Goal: Information Seeking & Learning: Learn about a topic

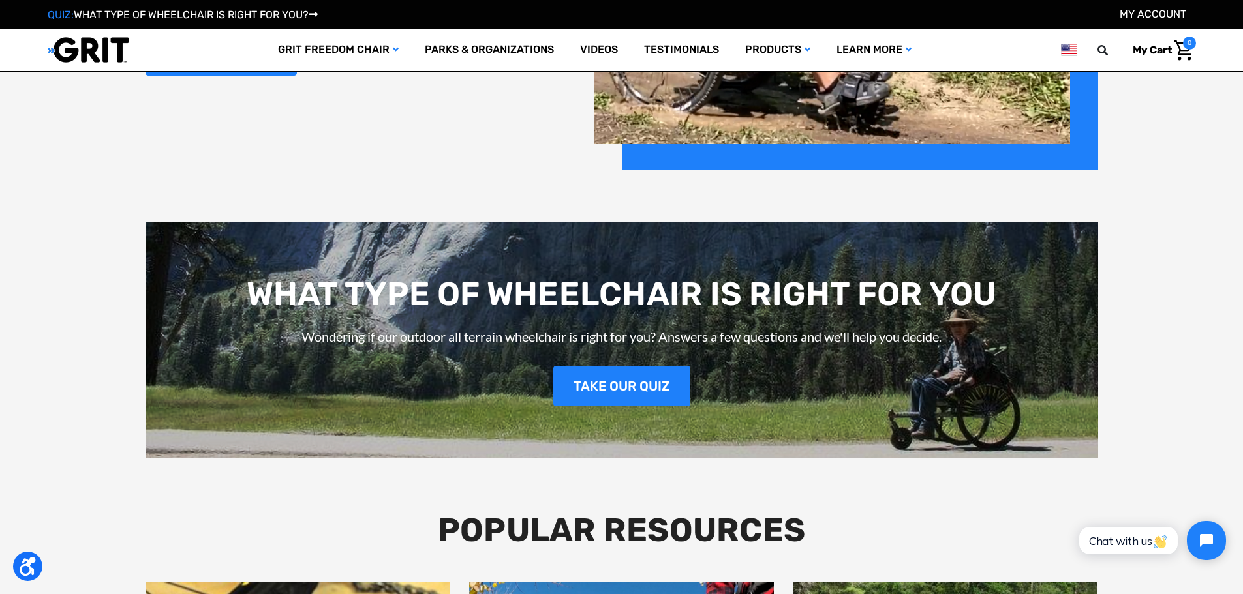
scroll to position [1877, 0]
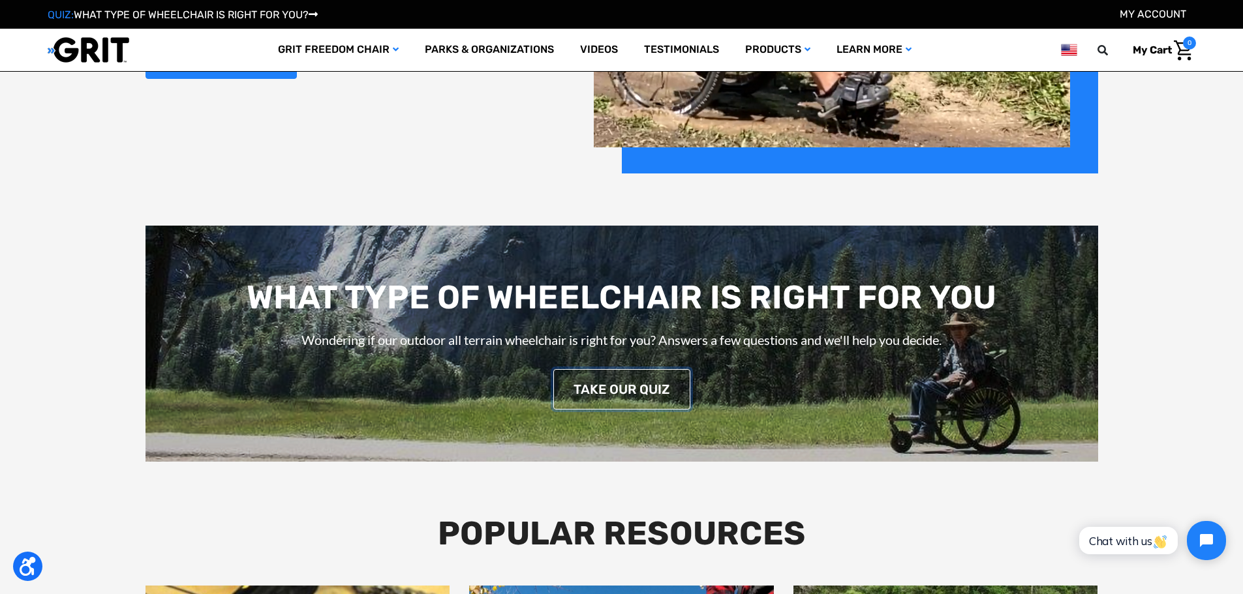
click at [624, 393] on link "TAKE OUR QUIZ" at bounding box center [621, 389] width 137 height 40
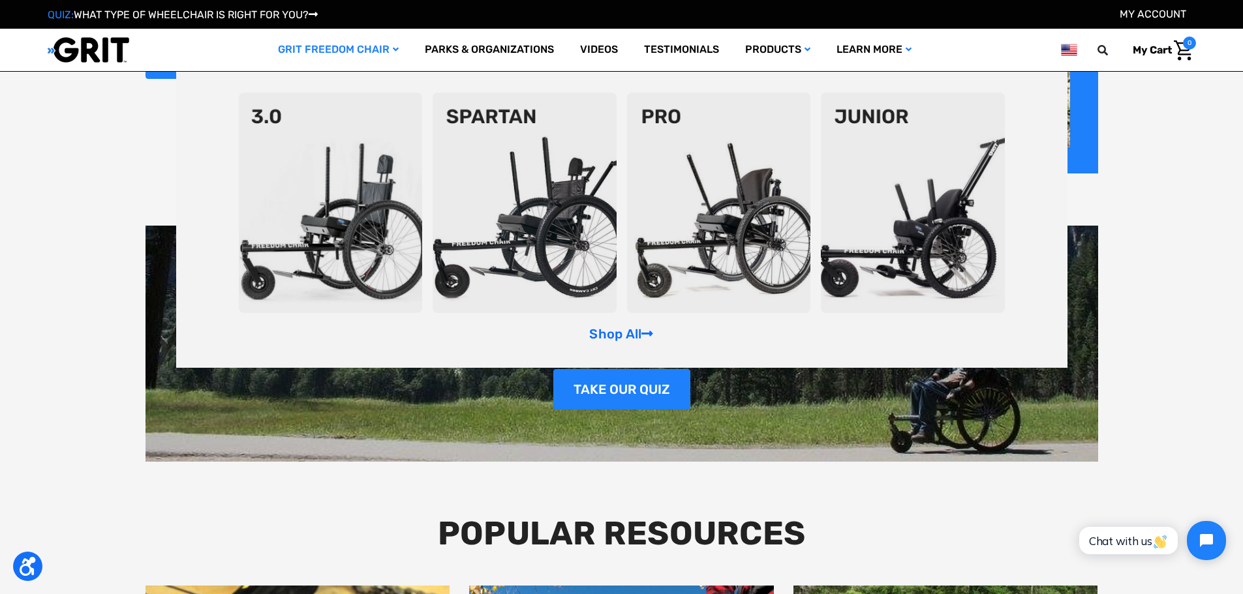
click at [349, 198] on img at bounding box center [331, 203] width 184 height 221
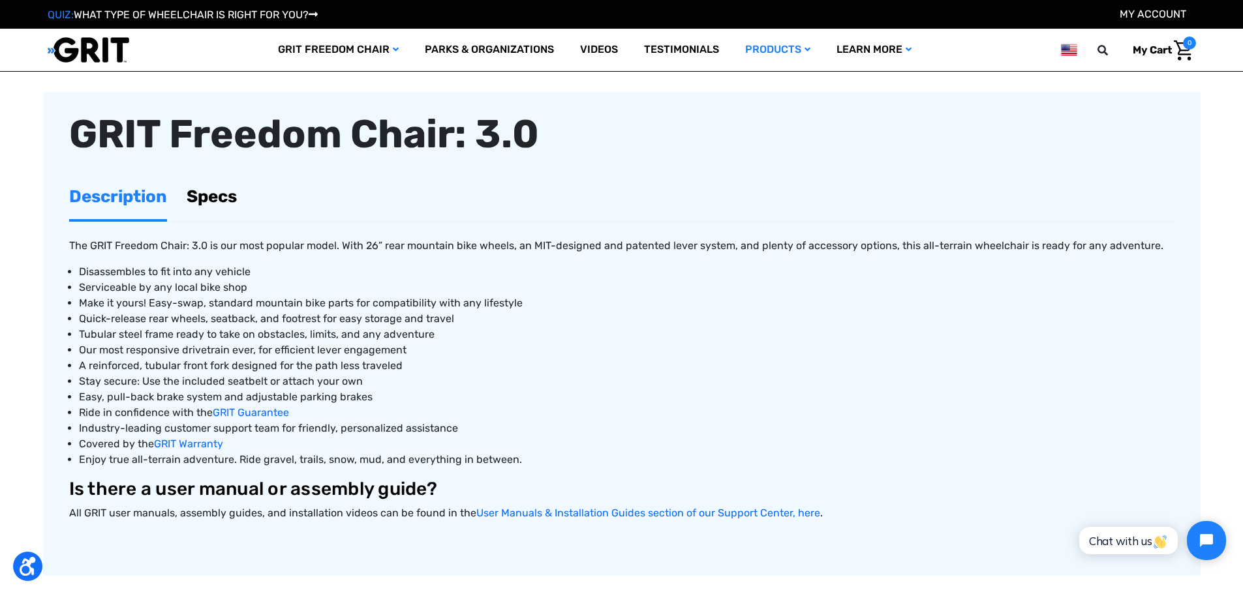
scroll to position [457, 0]
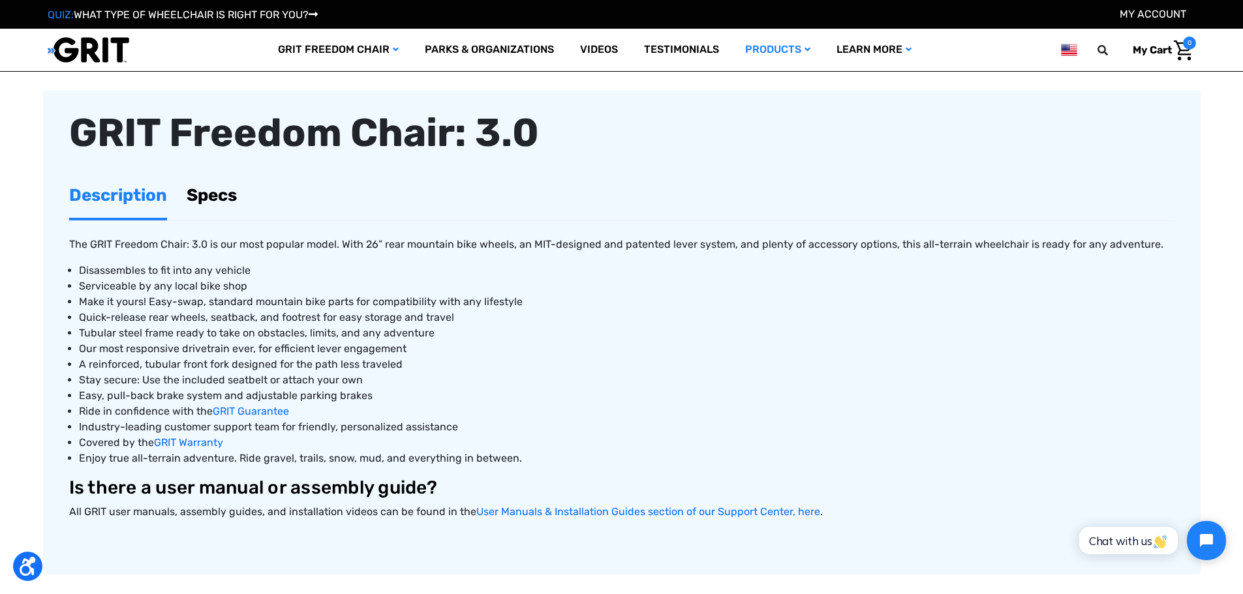
click at [215, 192] on link "Specs" at bounding box center [212, 195] width 50 height 45
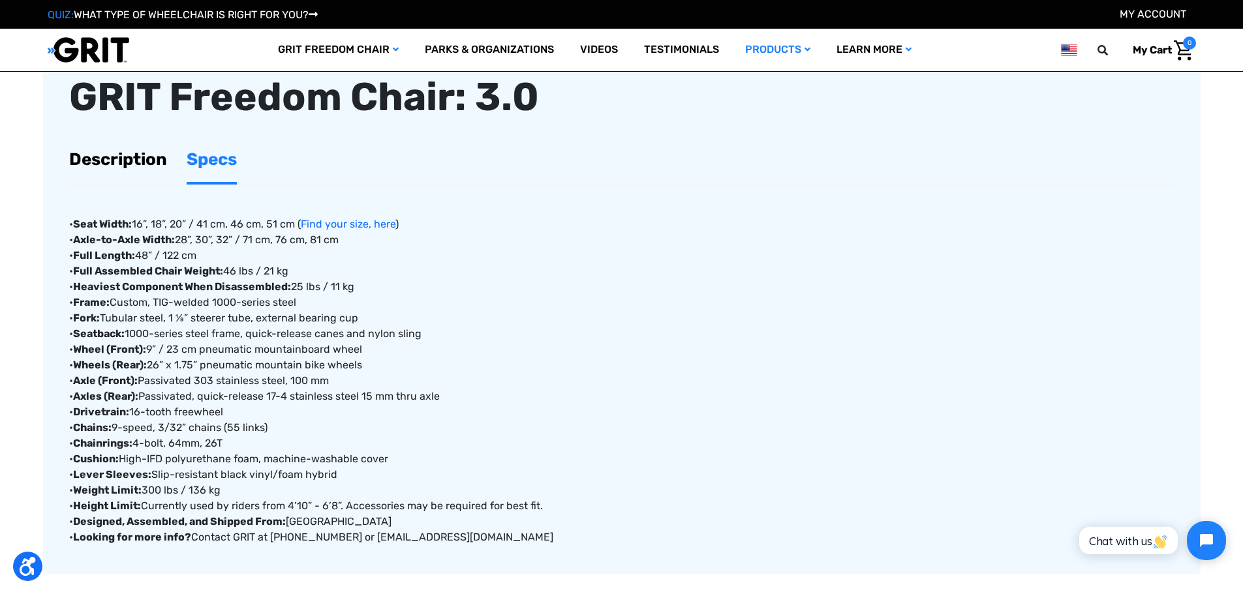
scroll to position [261, 0]
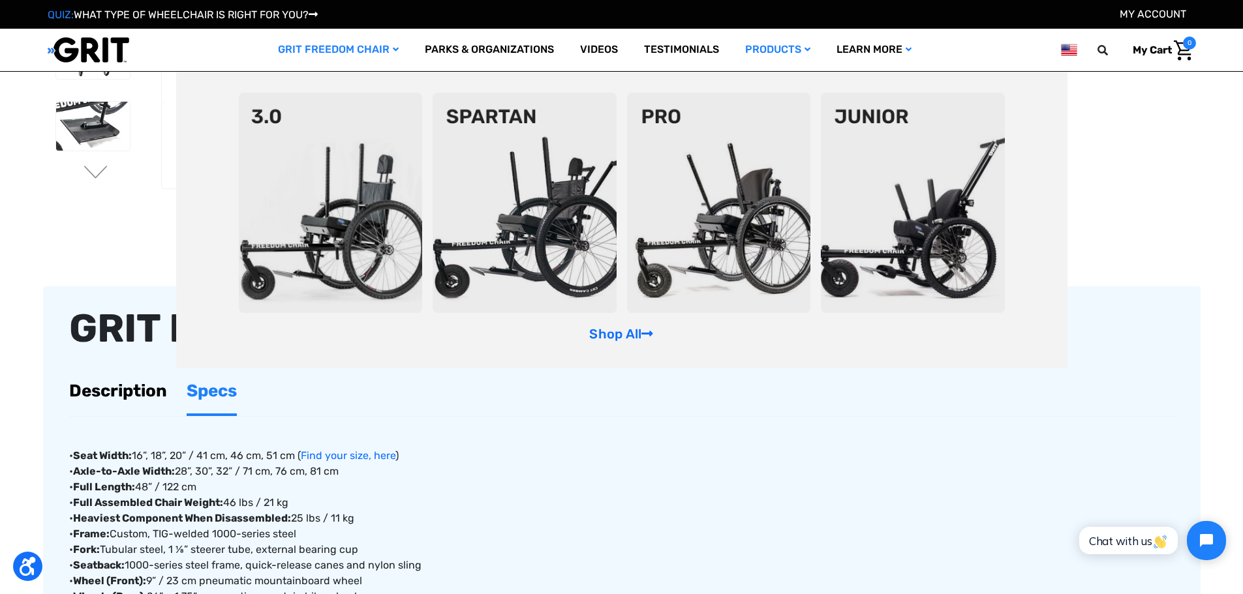
click at [535, 177] on img at bounding box center [525, 203] width 184 height 221
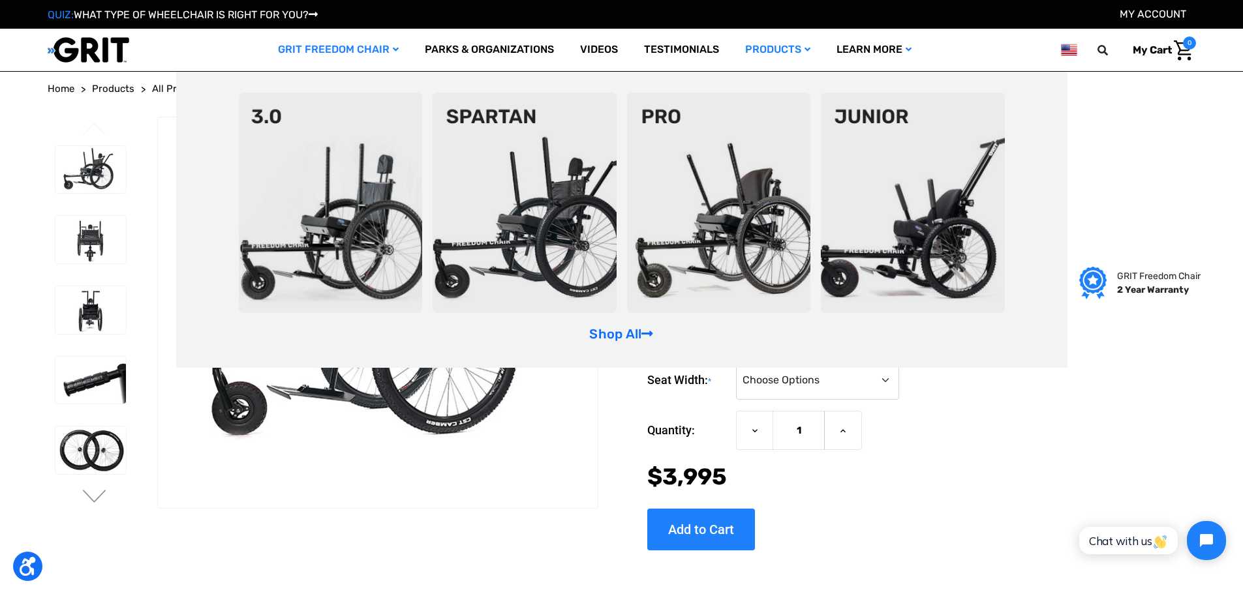
click at [722, 196] on img at bounding box center [719, 203] width 184 height 221
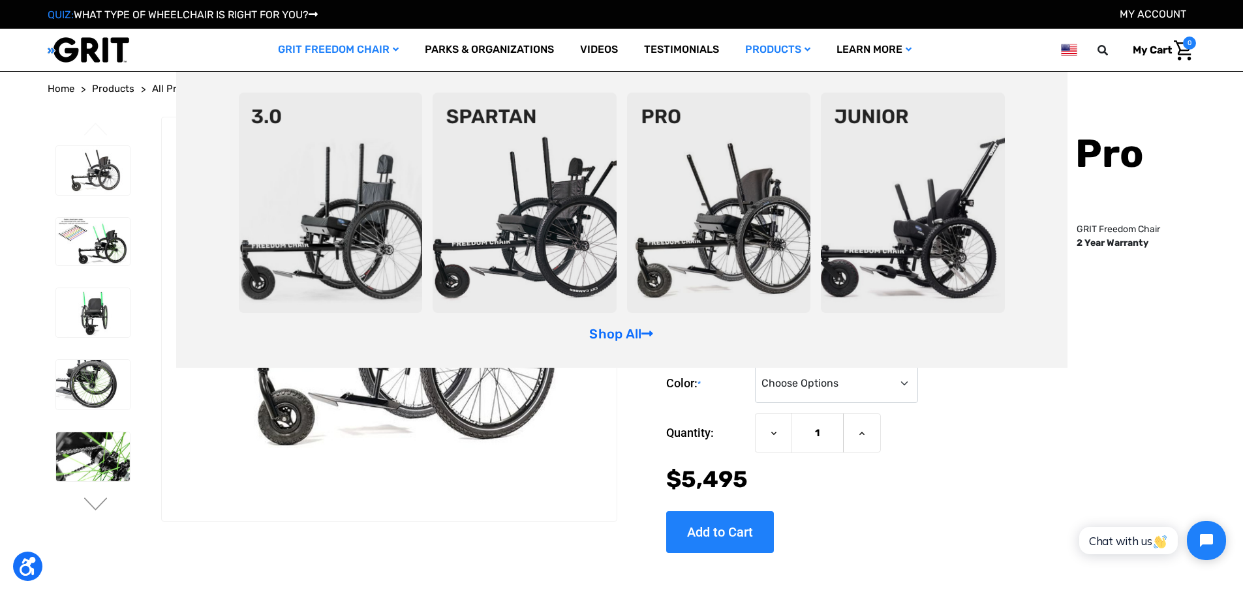
click at [366, 226] on img at bounding box center [331, 203] width 184 height 221
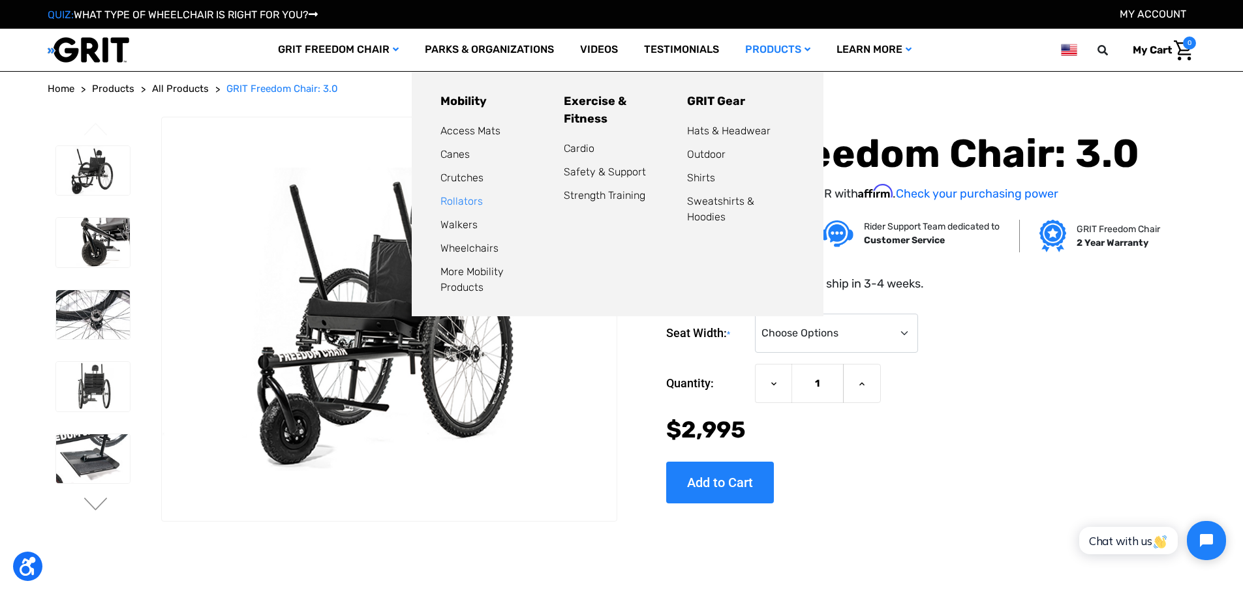
click at [461, 202] on link "Rollators" at bounding box center [461, 201] width 42 height 12
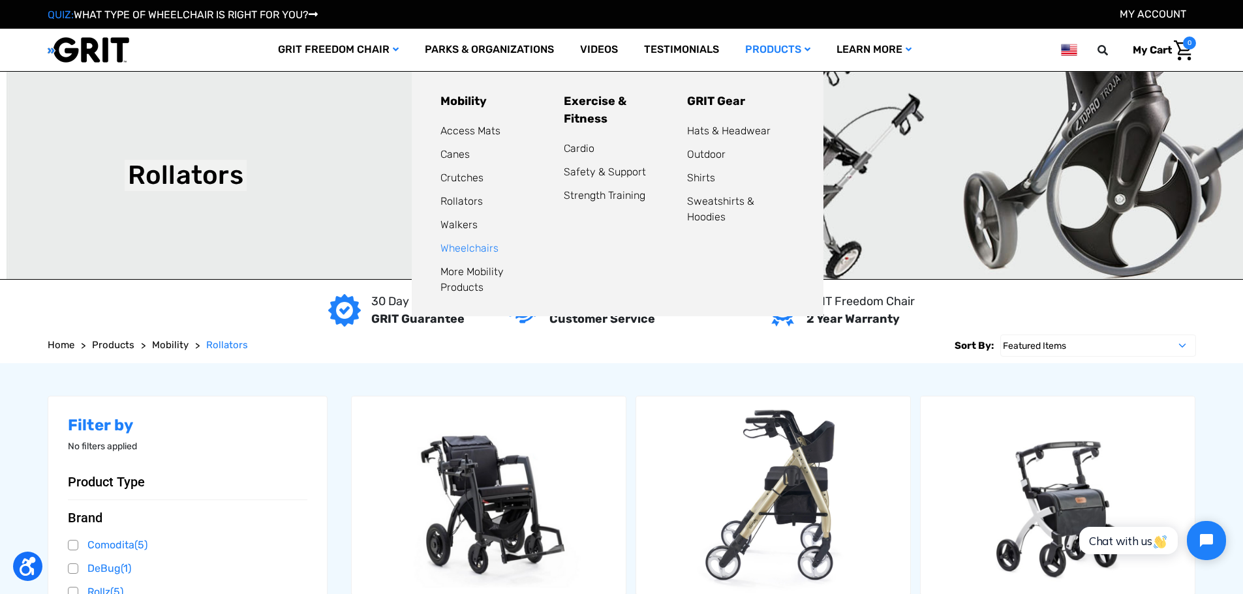
click at [470, 247] on link "Wheelchairs" at bounding box center [469, 248] width 58 height 12
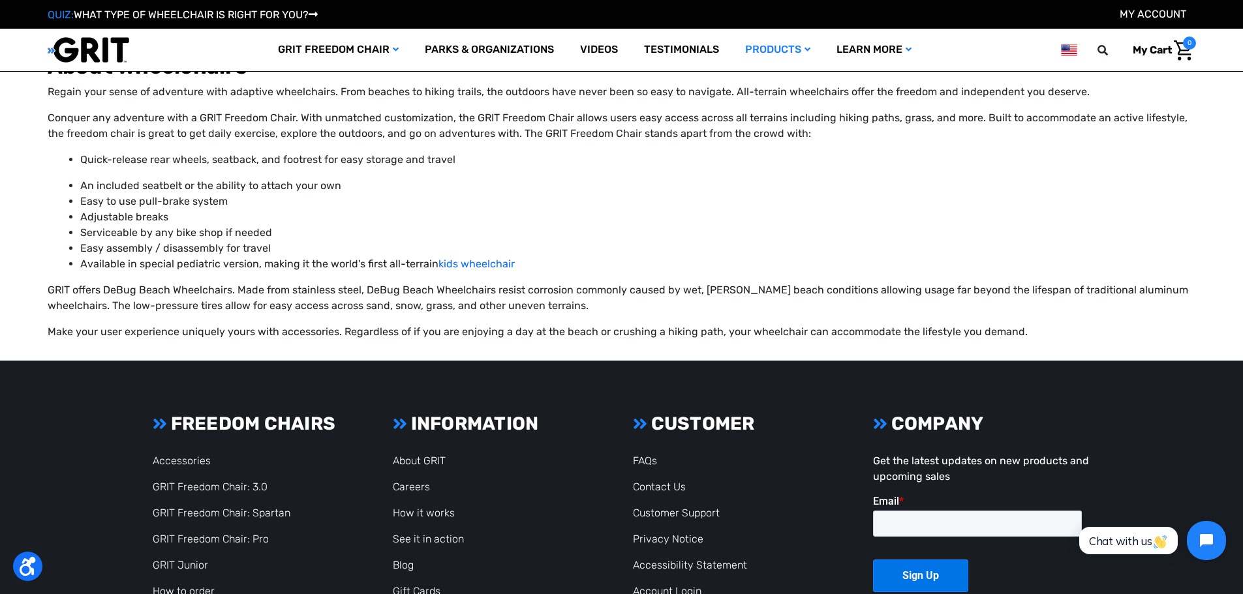
scroll to position [2154, 0]
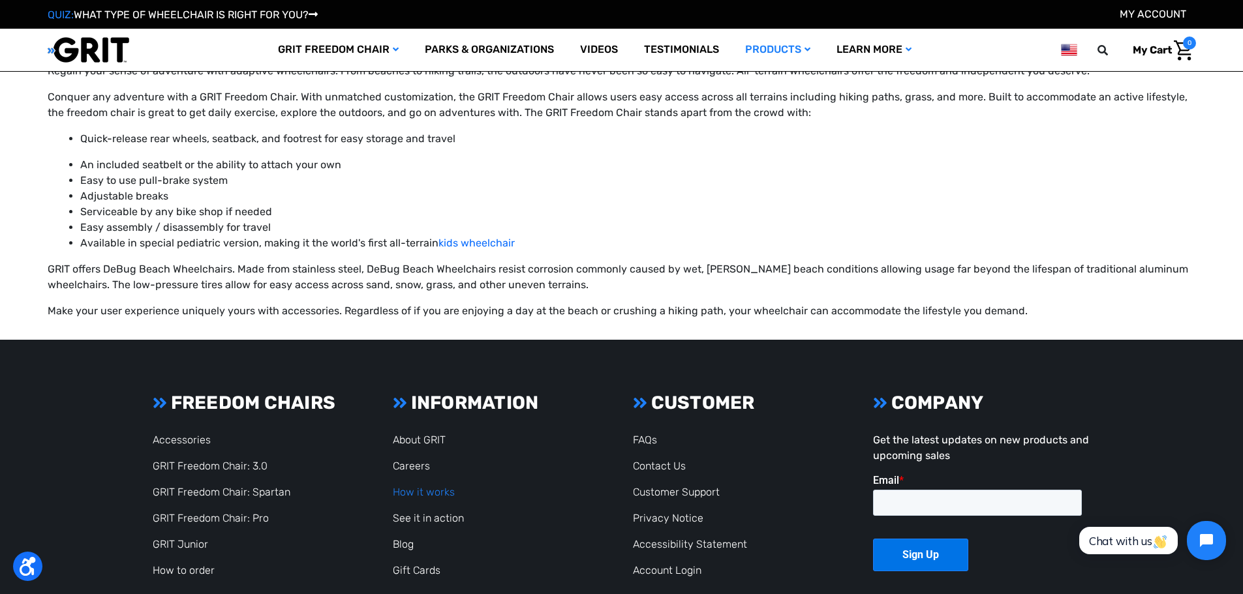
click at [418, 486] on link "How it works" at bounding box center [424, 492] width 62 height 12
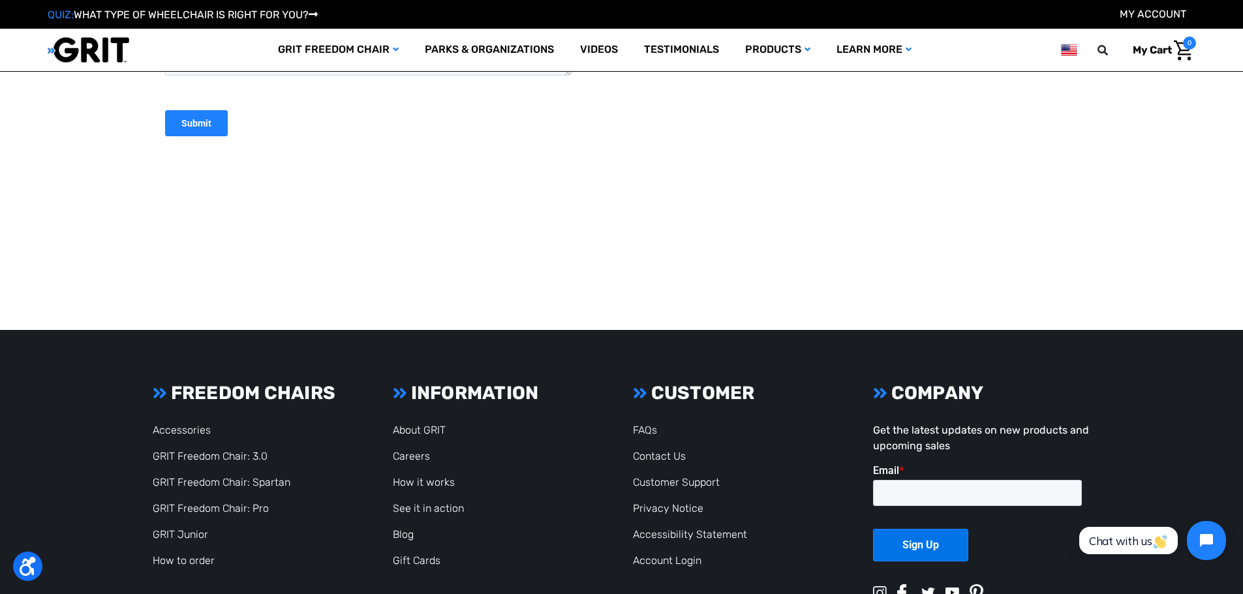
scroll to position [3067, 0]
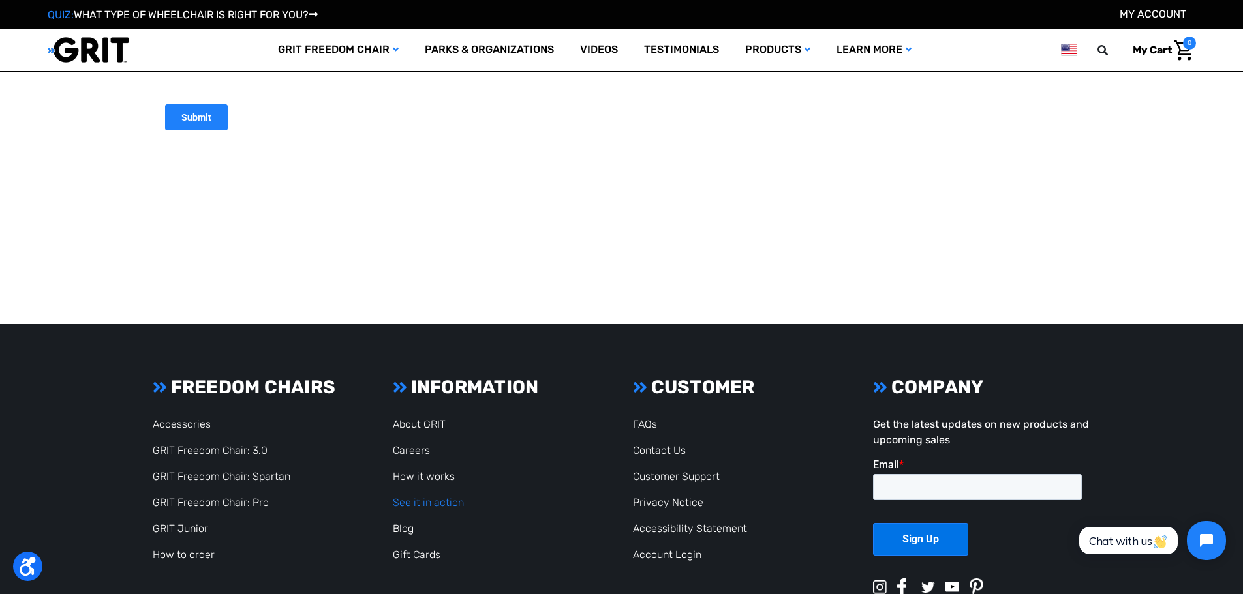
click at [437, 506] on link "See it in action" at bounding box center [428, 503] width 71 height 12
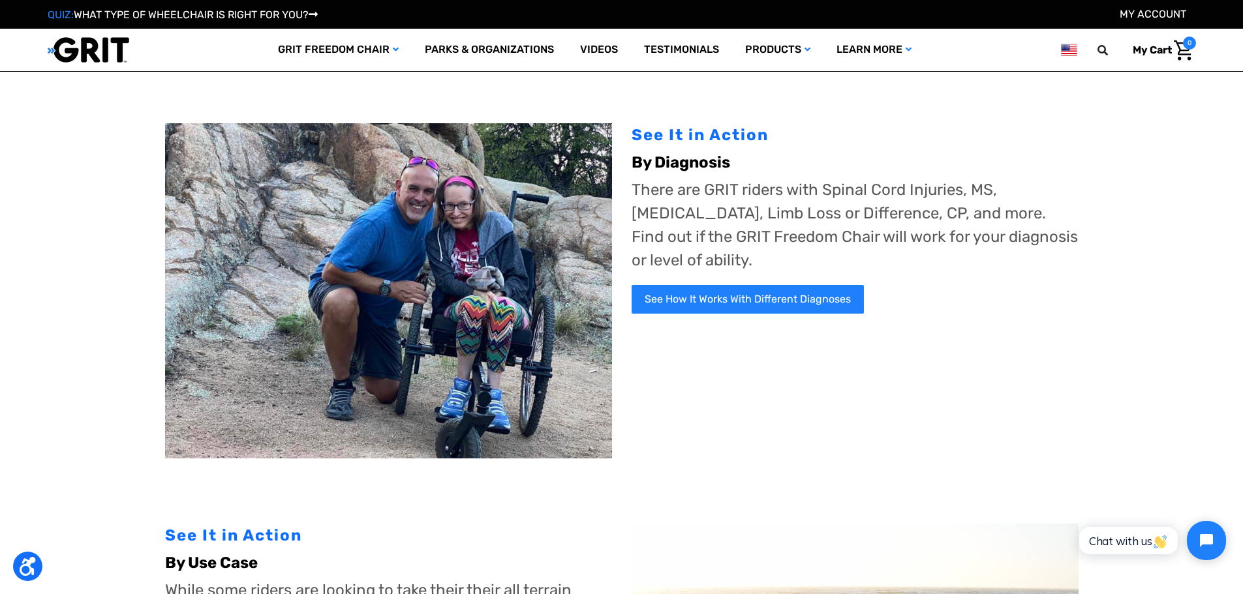
scroll to position [392, 0]
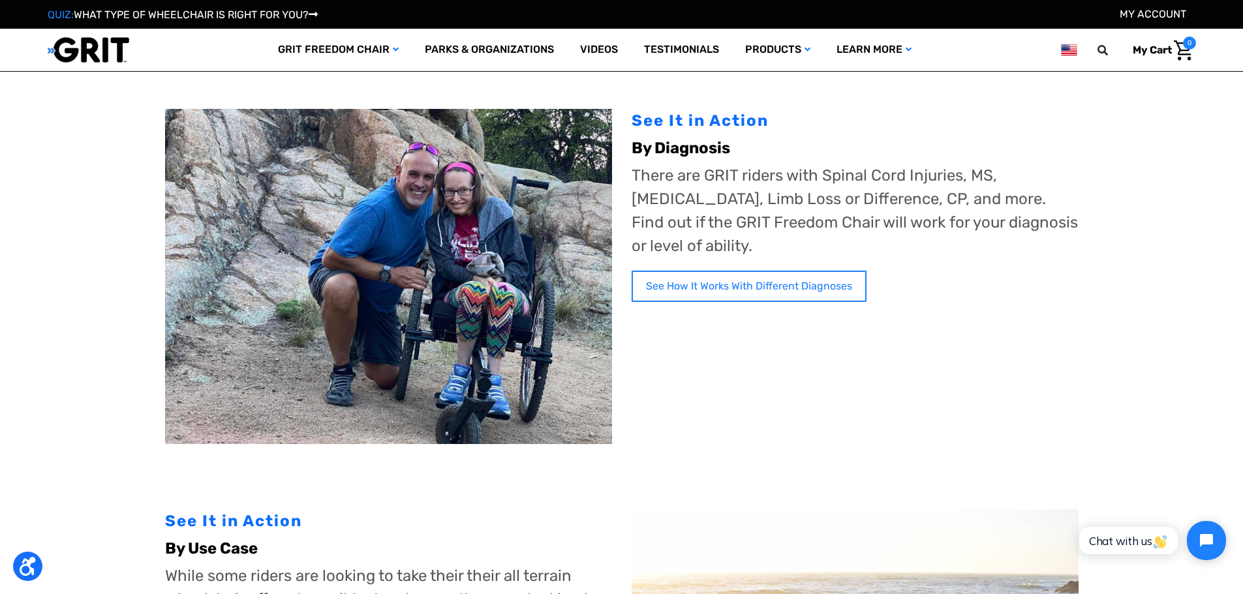
click at [728, 271] on link "See How It Works With Different Diagnoses" at bounding box center [749, 286] width 235 height 31
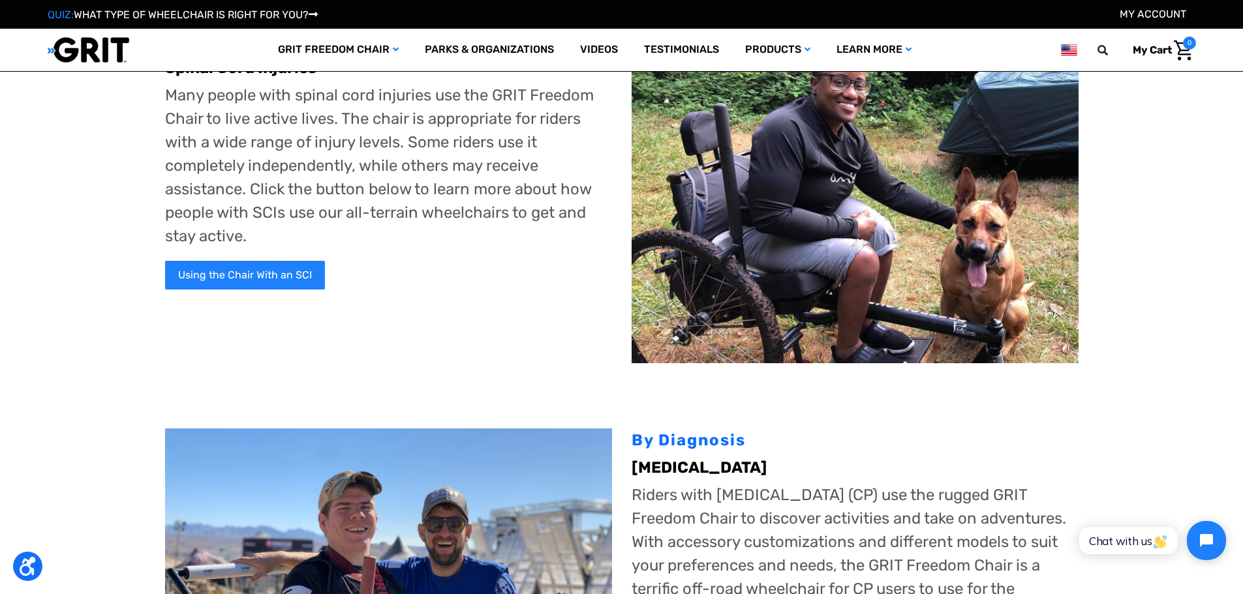
scroll to position [65, 0]
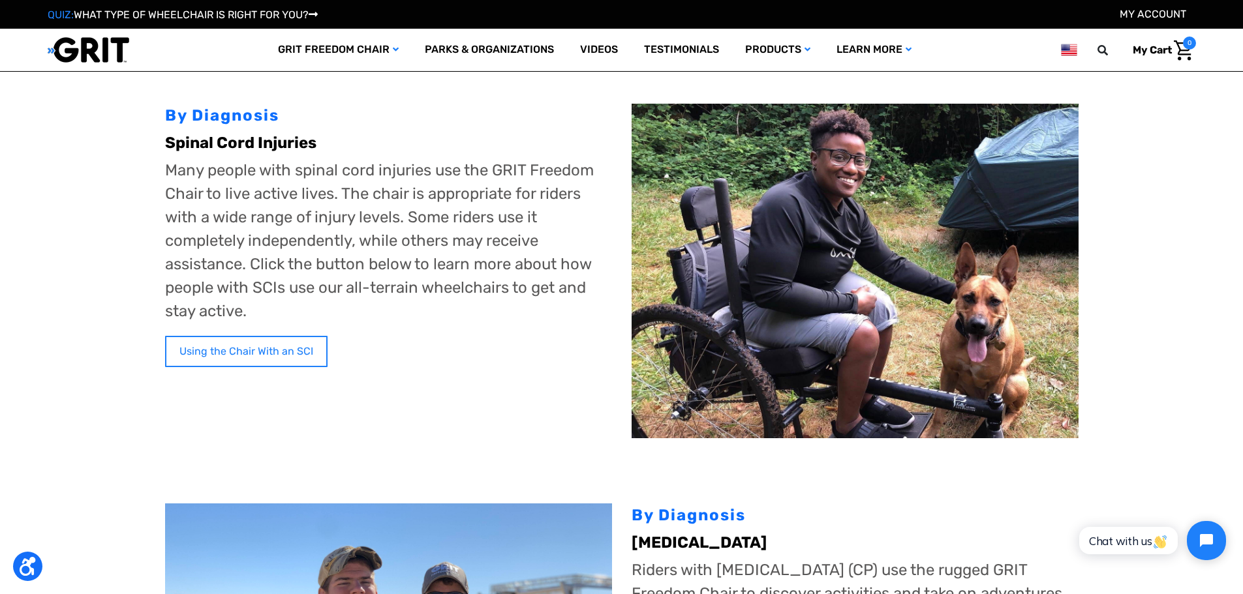
click at [243, 342] on link "Using the Chair With an SCI" at bounding box center [246, 351] width 162 height 31
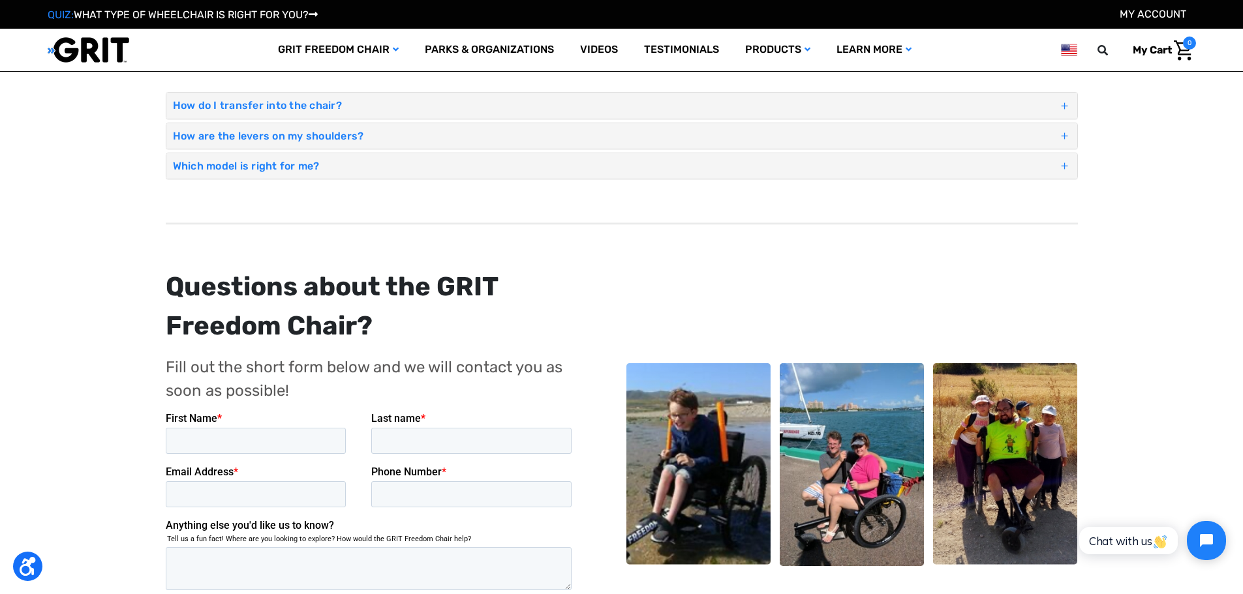
scroll to position [1240, 0]
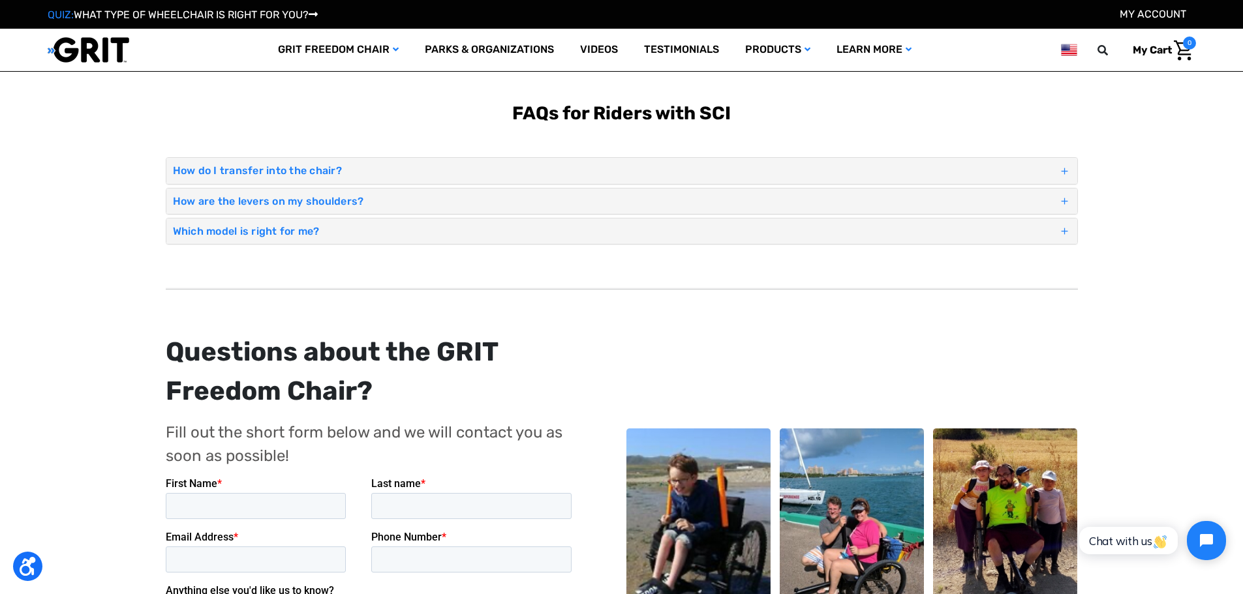
click at [608, 229] on h4 "Which model is right for me?" at bounding box center [616, 231] width 886 height 12
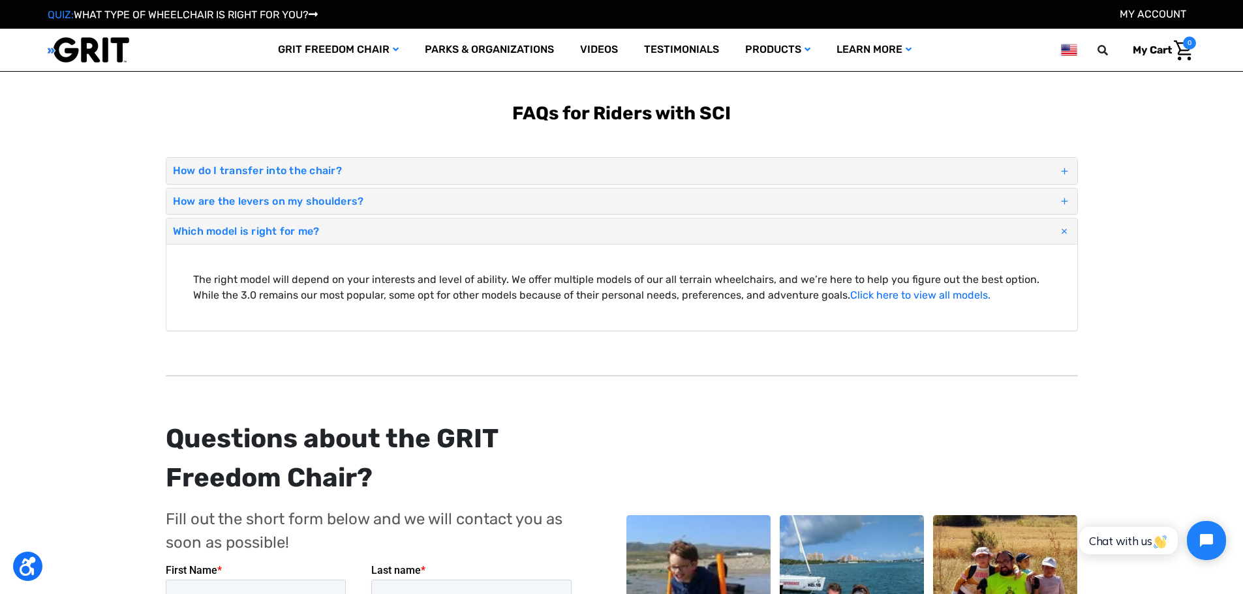
click at [276, 166] on h4 "How do I transfer into the chair?" at bounding box center [616, 170] width 886 height 12
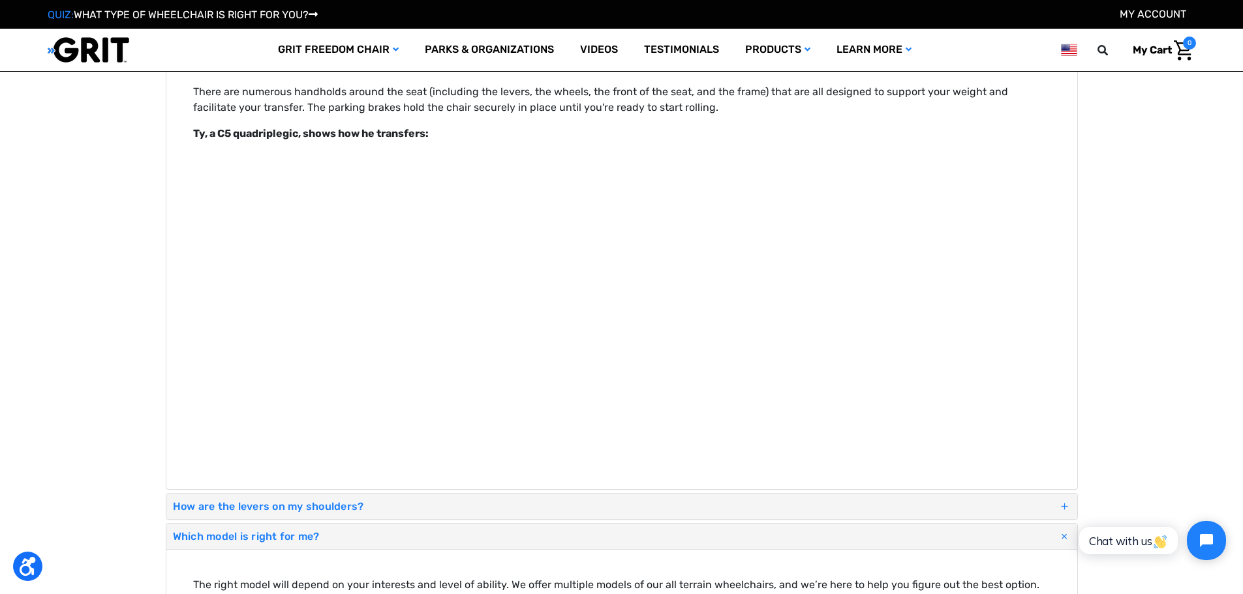
scroll to position [1436, 0]
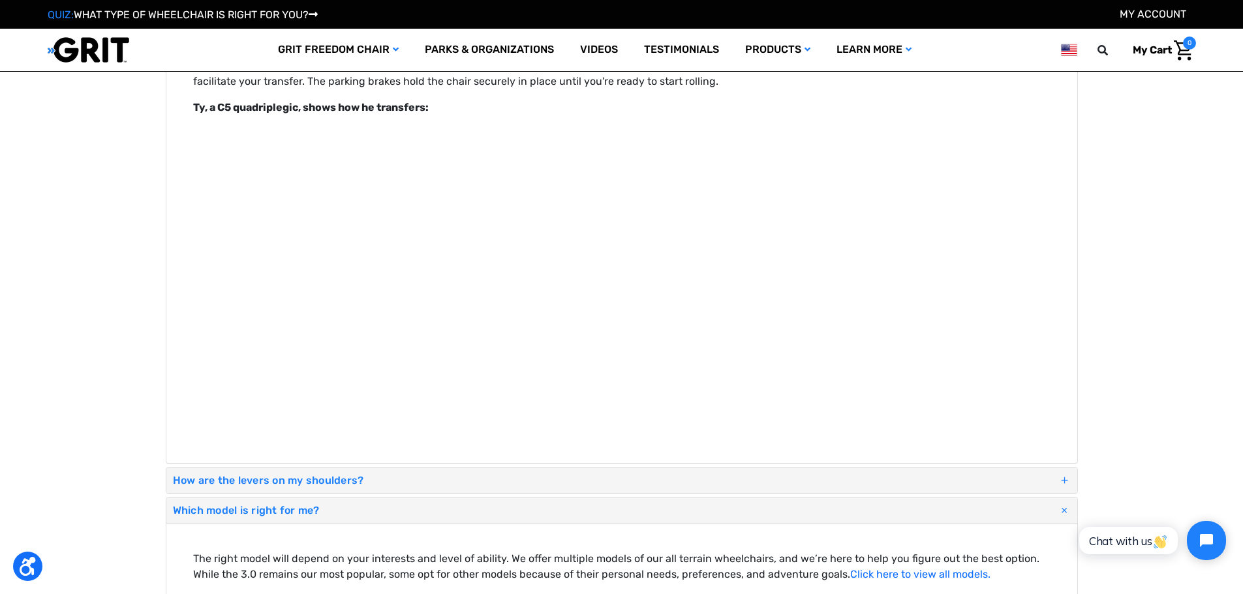
click at [380, 477] on h4 "How are the levers on my shoulders?" at bounding box center [616, 480] width 886 height 12
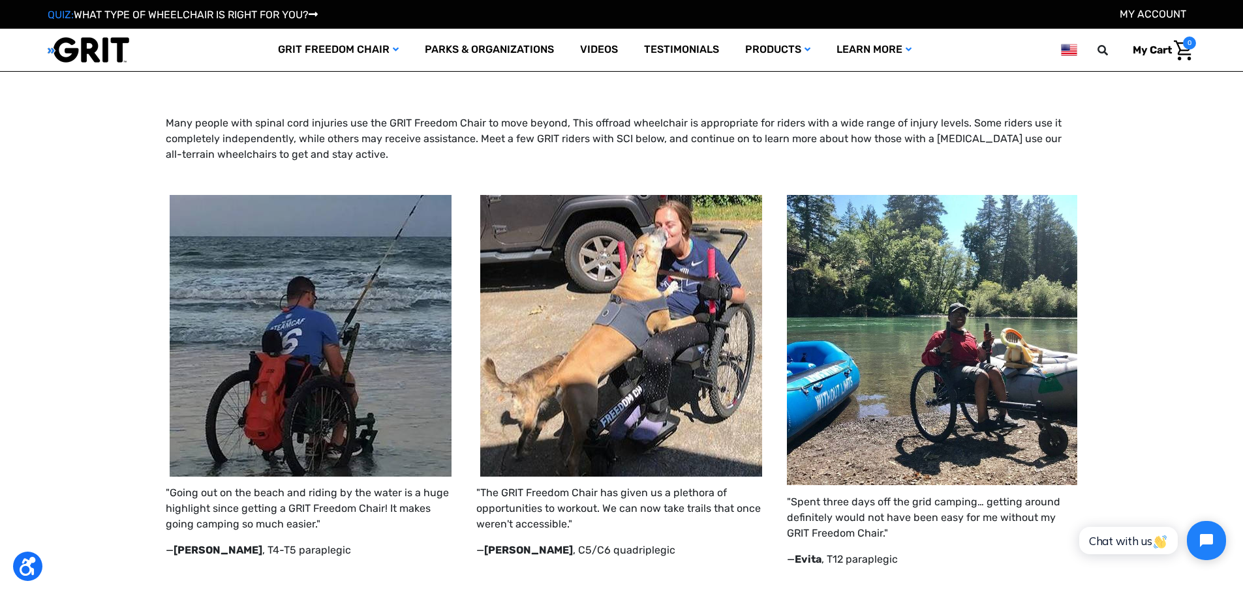
scroll to position [0, 0]
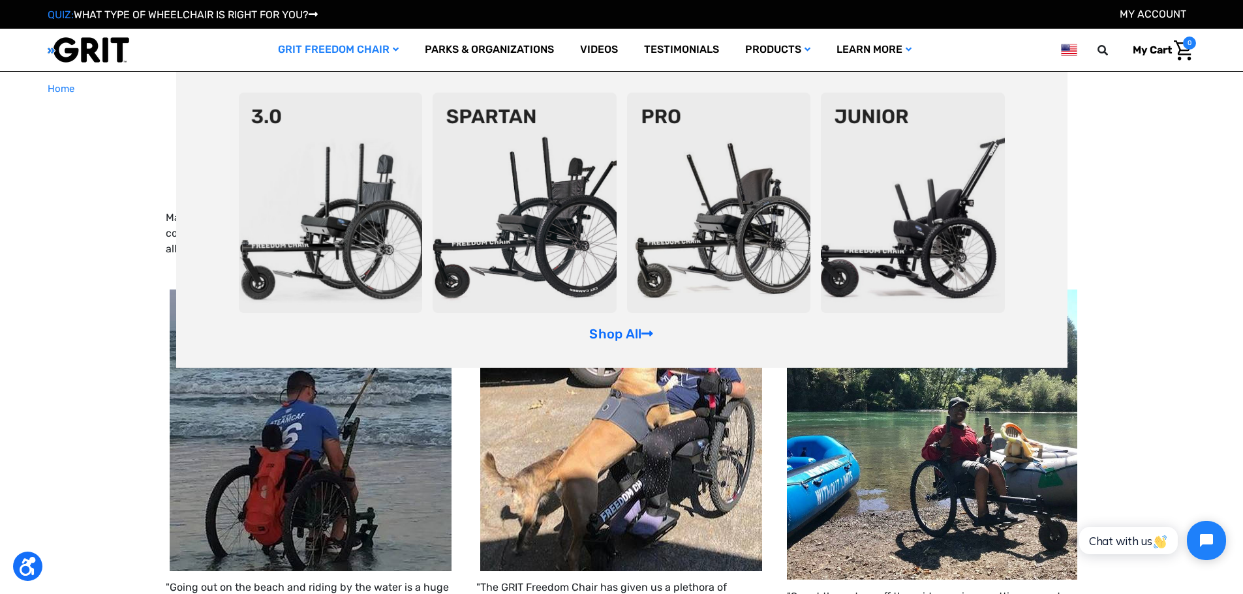
click at [333, 211] on img at bounding box center [331, 203] width 184 height 221
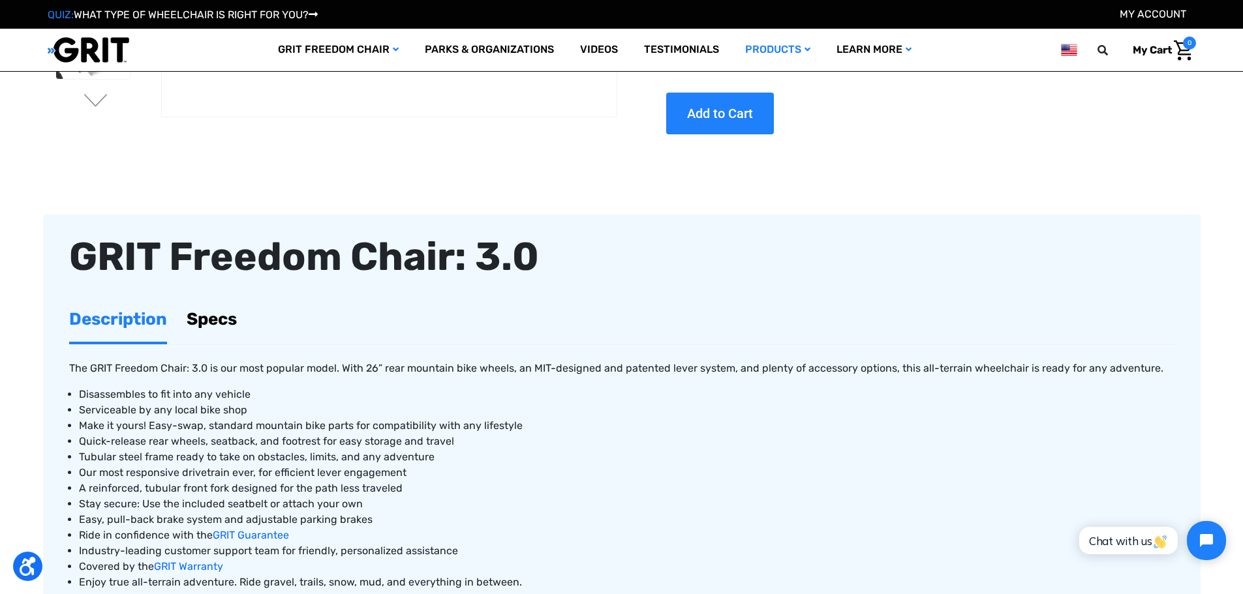
scroll to position [326, 0]
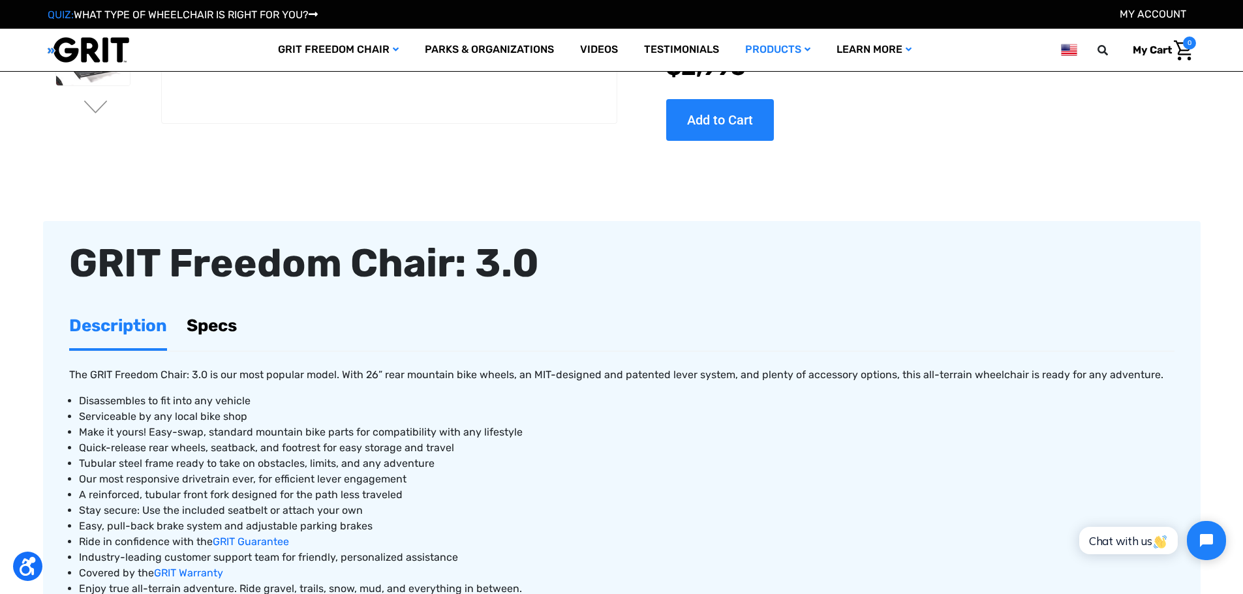
click at [223, 324] on link "Specs" at bounding box center [212, 325] width 50 height 45
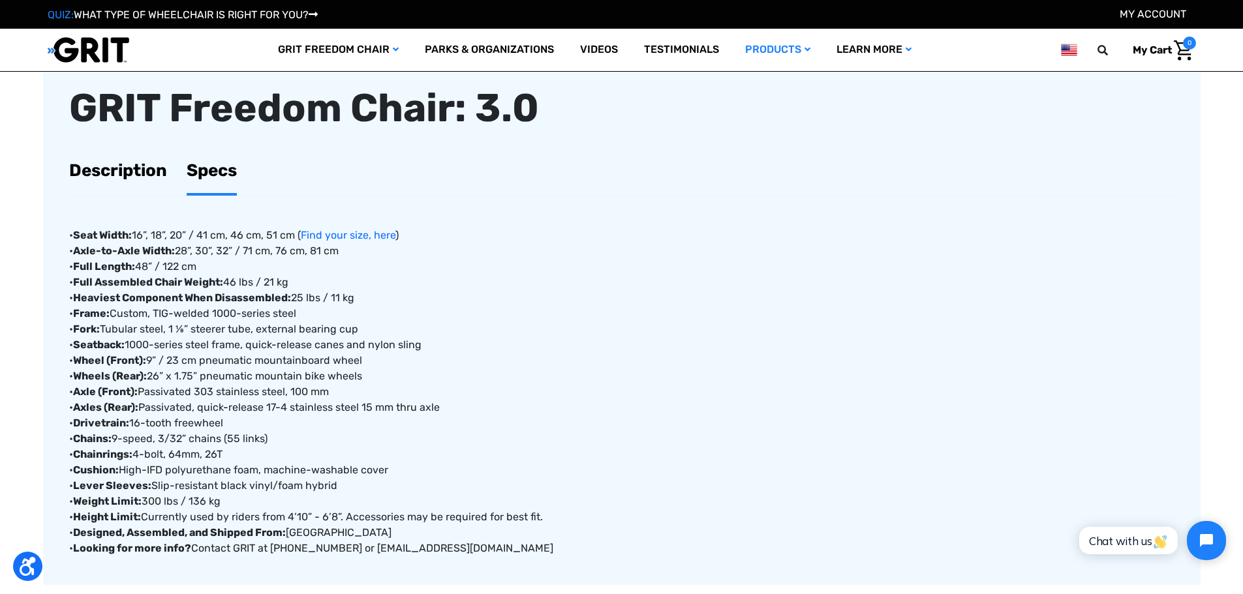
scroll to position [522, 0]
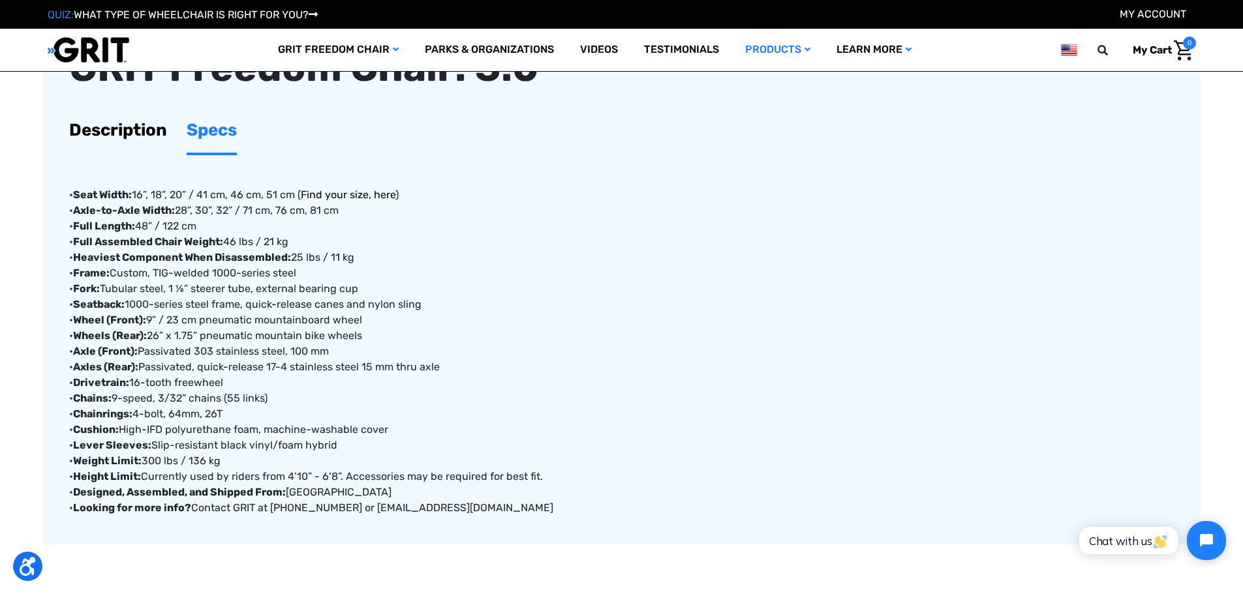
click at [332, 191] on link "Find your size, here" at bounding box center [348, 195] width 95 height 12
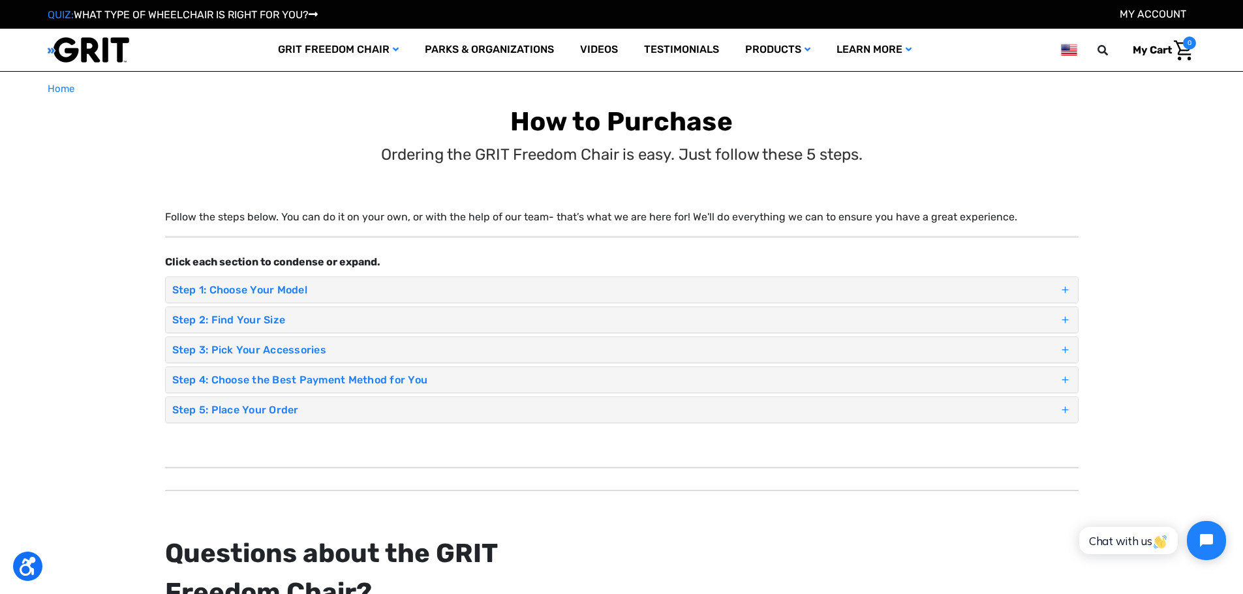
click at [285, 280] on div "Step 1: Choose Your Model" at bounding box center [622, 289] width 912 height 25
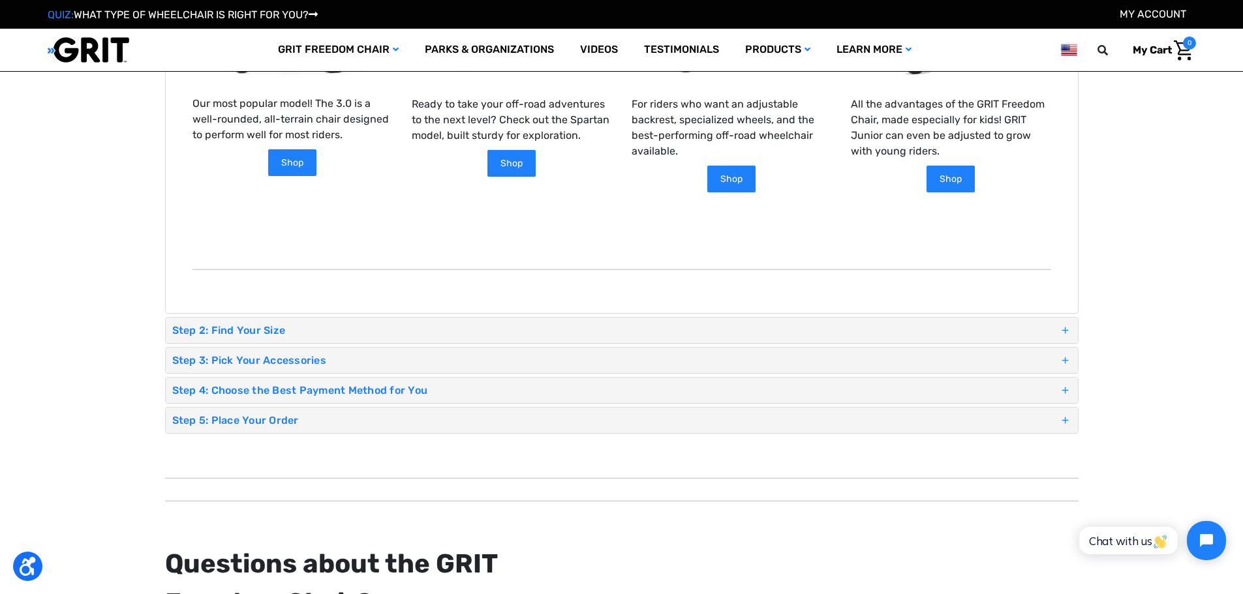
scroll to position [457, 0]
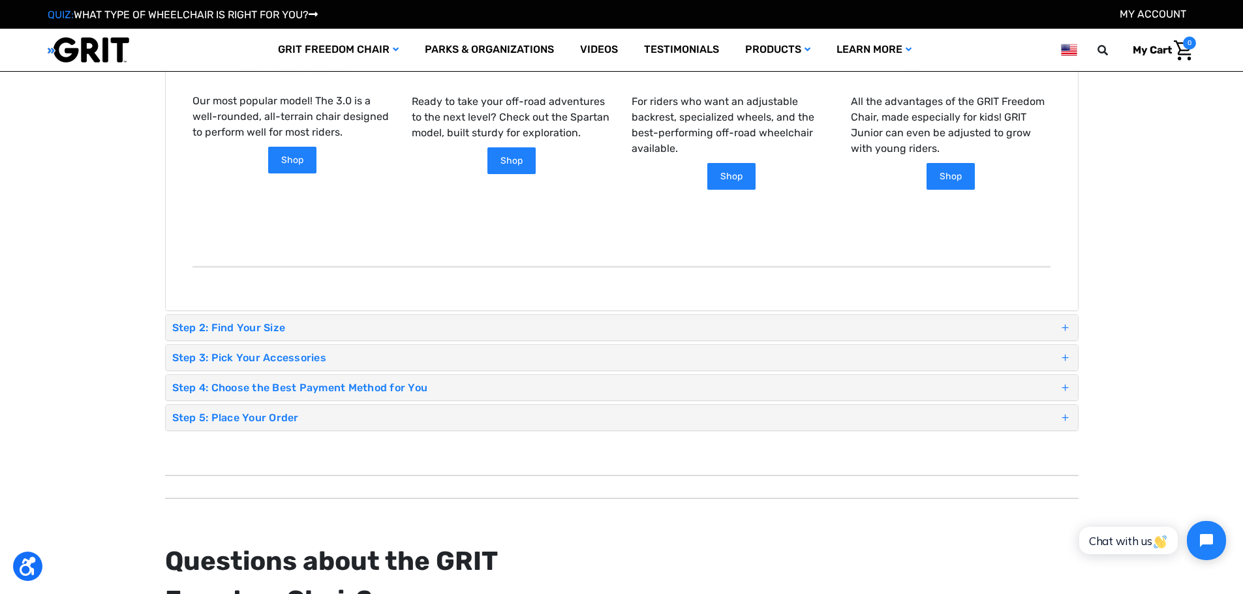
click at [311, 328] on h4 "Step 2: Find Your Size" at bounding box center [615, 328] width 887 height 12
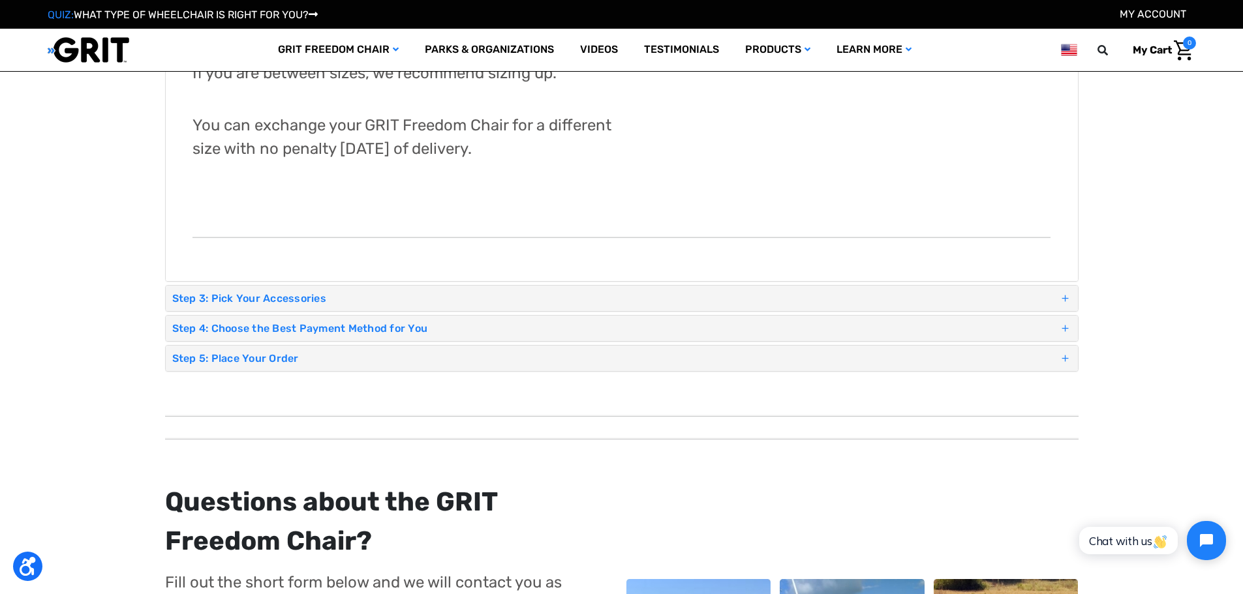
scroll to position [783, 0]
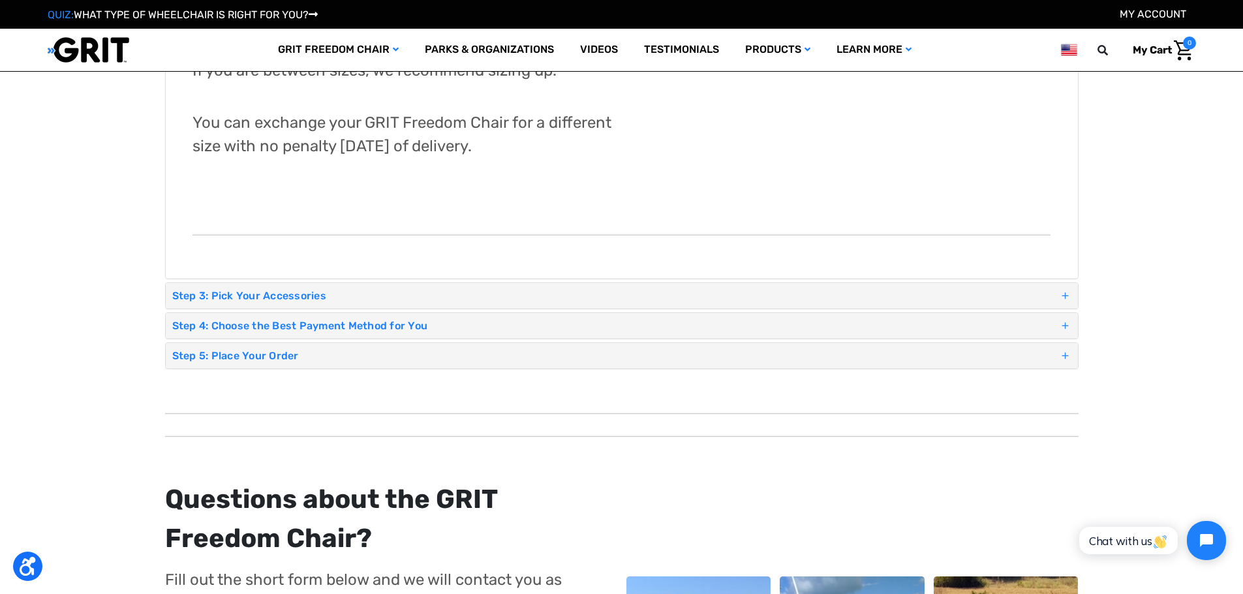
click at [285, 297] on h4 "Step 3: Pick Your Accessories" at bounding box center [615, 296] width 887 height 12
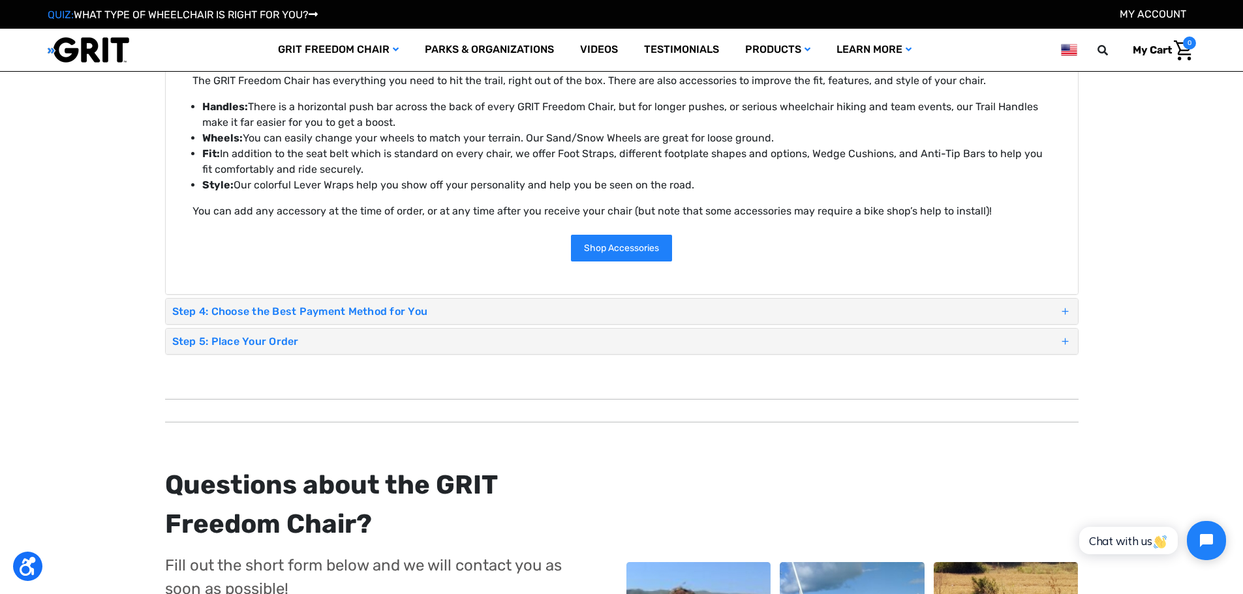
scroll to position [326, 0]
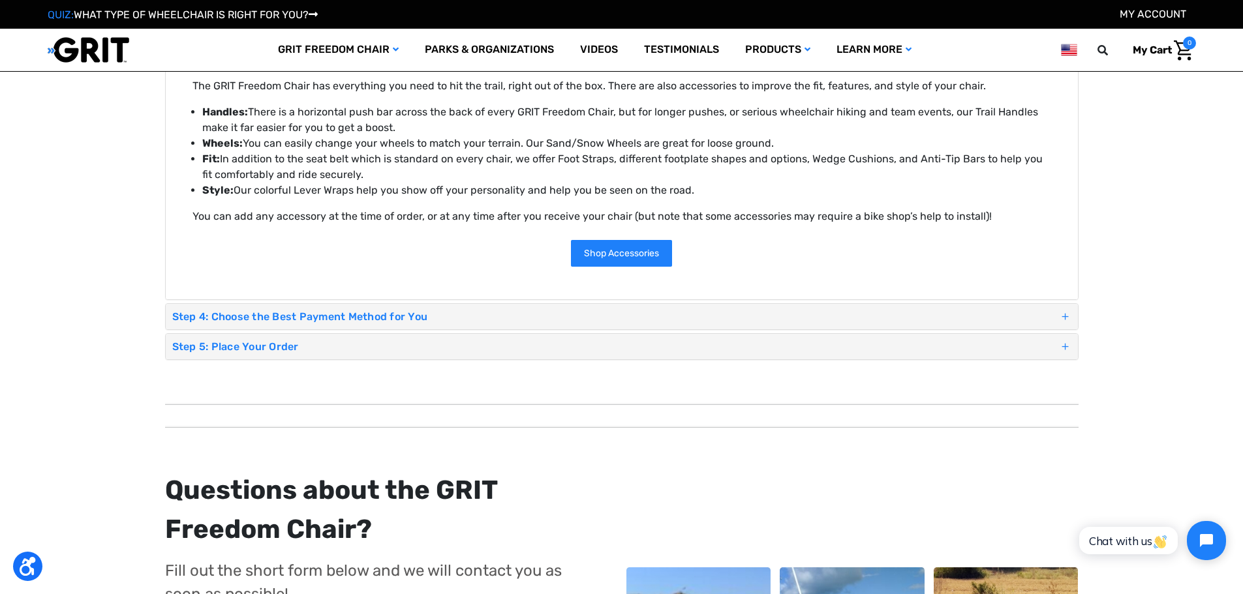
click at [323, 313] on h4 "Step 4: Choose the Best Payment Method for You" at bounding box center [615, 317] width 887 height 12
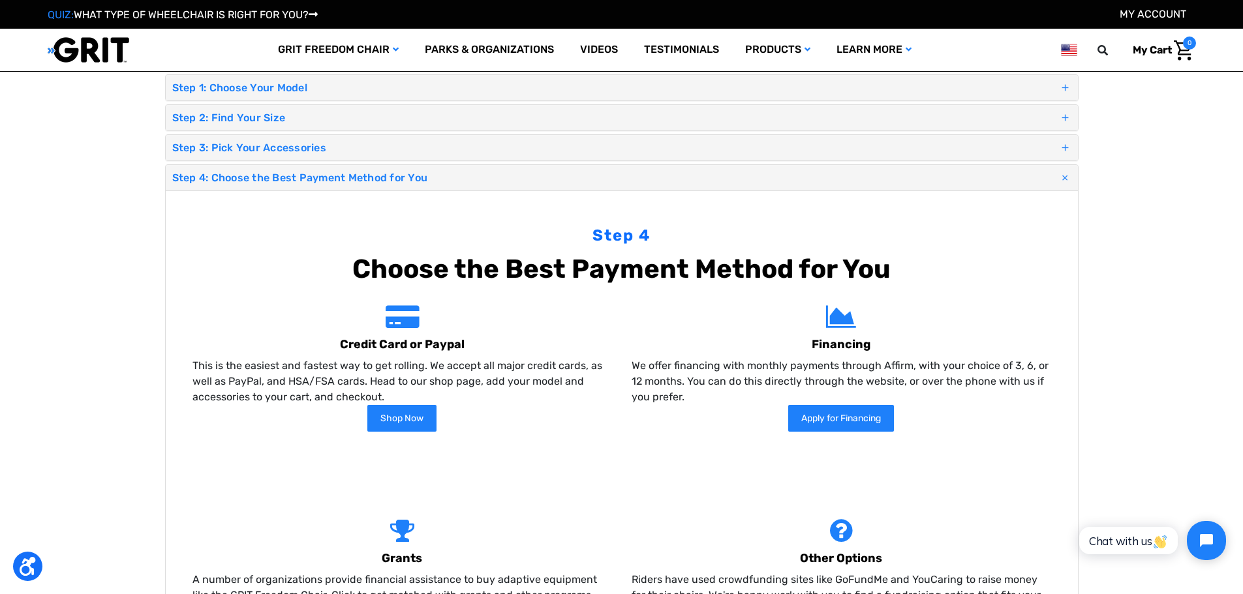
scroll to position [0, 0]
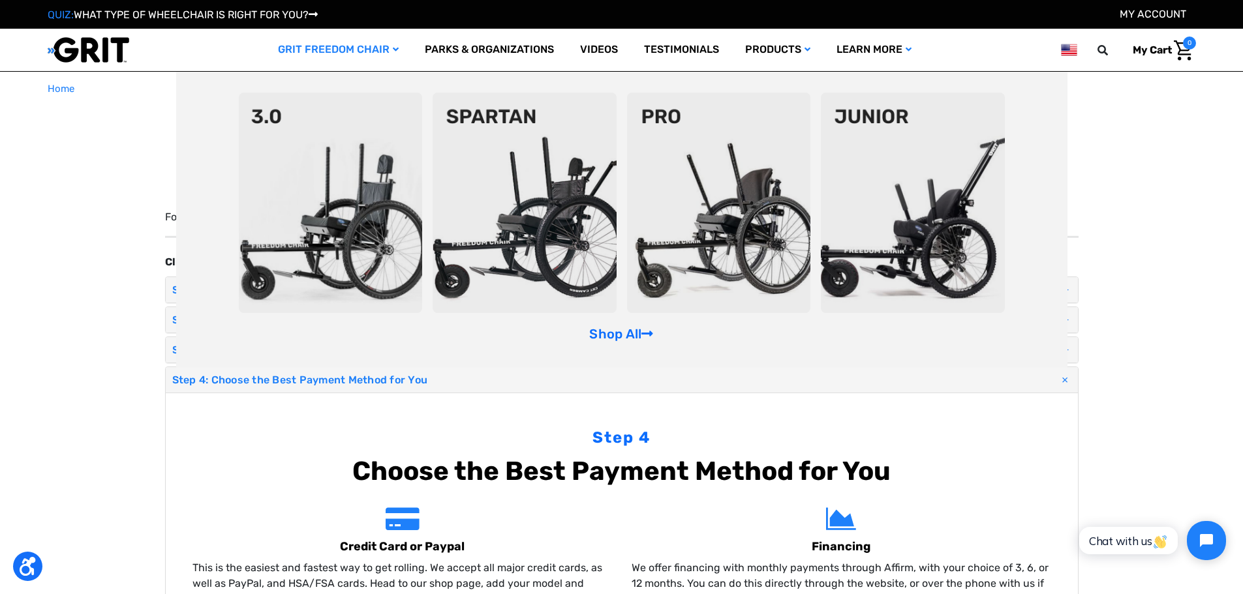
click at [324, 157] on img at bounding box center [331, 203] width 184 height 221
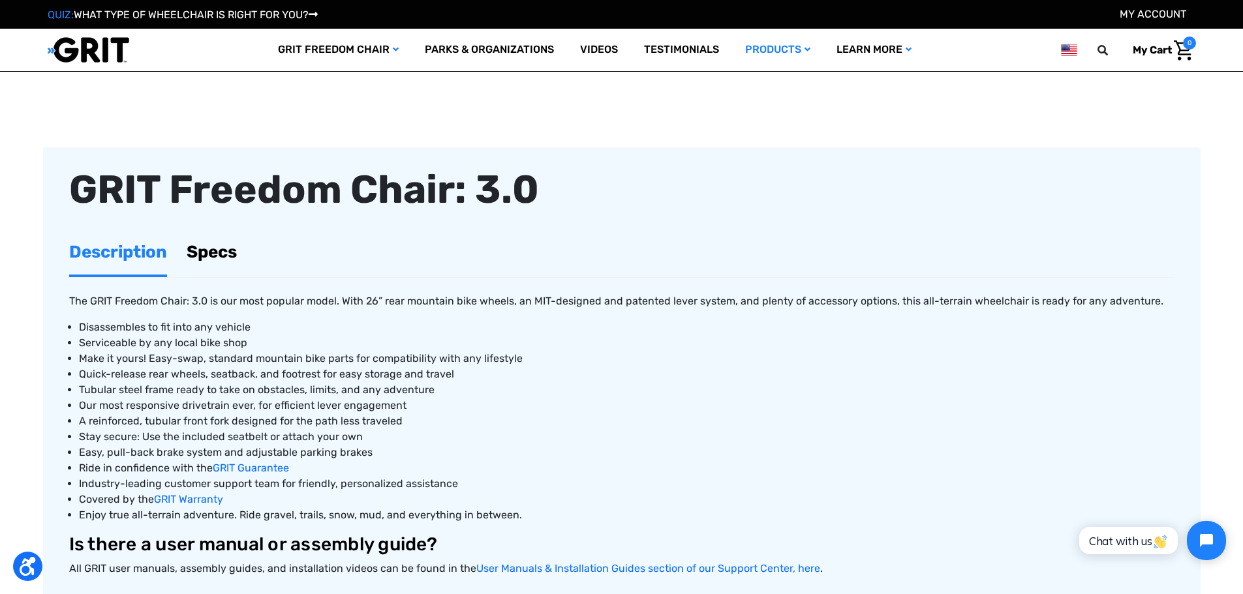
click at [212, 250] on link "Specs" at bounding box center [212, 252] width 50 height 45
